Goal: Entertainment & Leisure: Consume media (video, audio)

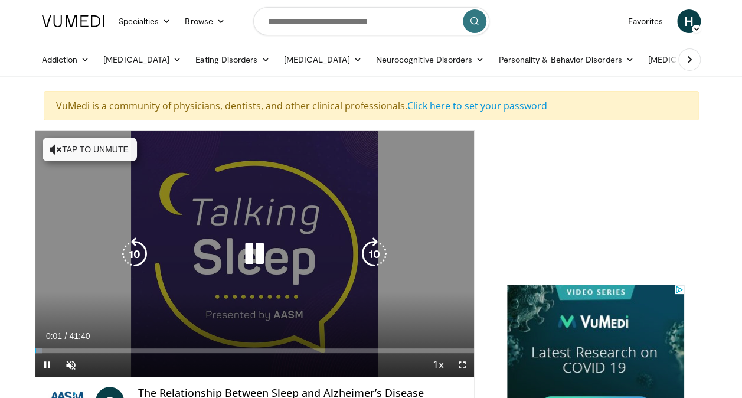
click at [51, 145] on icon "Video Player" at bounding box center [56, 149] width 12 height 12
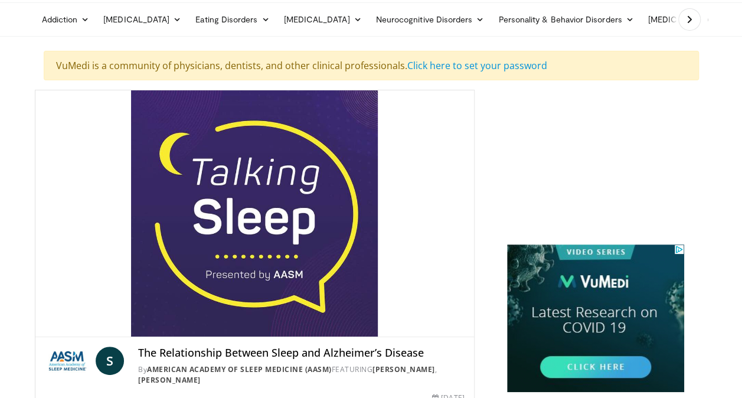
scroll to position [59, 0]
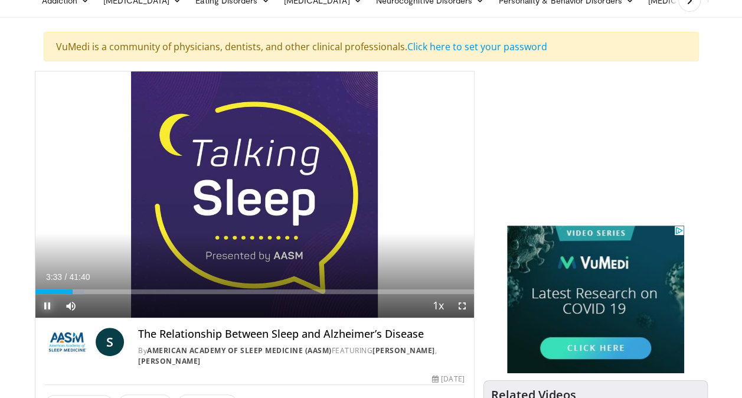
click at [47, 306] on span "Video Player" at bounding box center [47, 306] width 24 height 24
click at [45, 306] on span "Video Player" at bounding box center [47, 306] width 24 height 24
click at [44, 304] on span "Video Player" at bounding box center [47, 306] width 24 height 24
click at [47, 302] on span "Video Player" at bounding box center [47, 306] width 24 height 24
click at [44, 306] on span "Video Player" at bounding box center [47, 306] width 24 height 24
